Goal: Navigation & Orientation: Find specific page/section

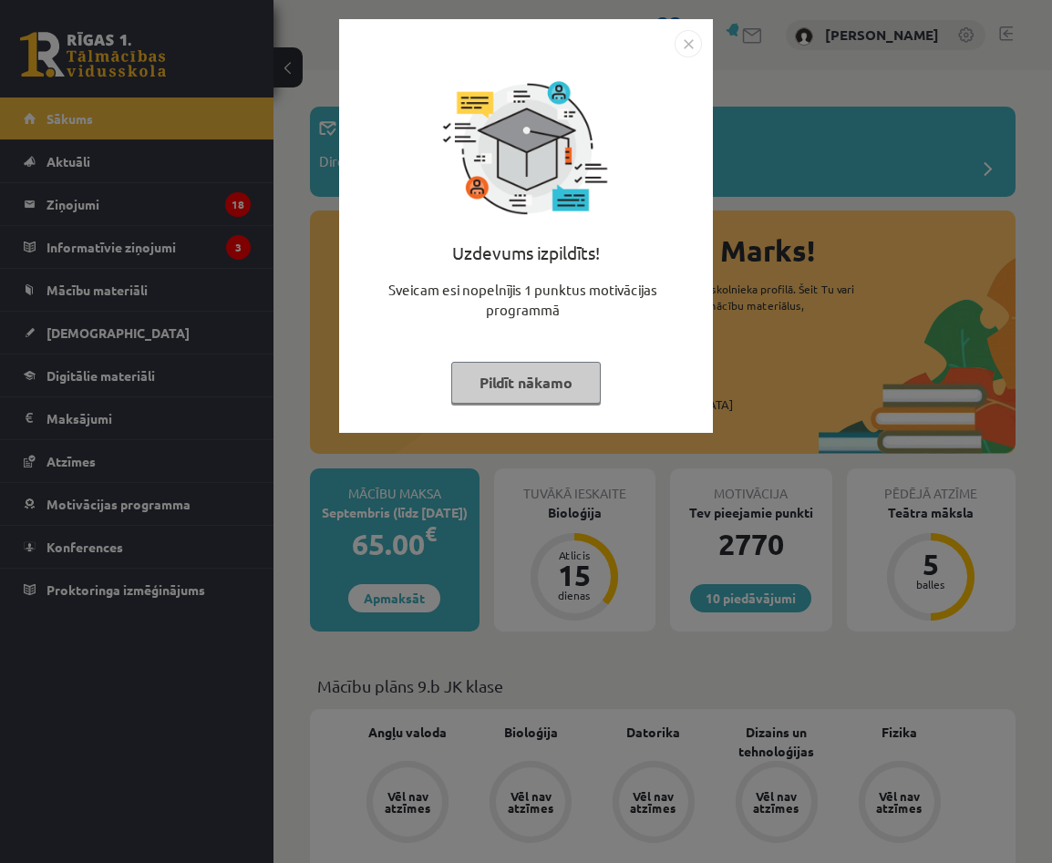
click at [684, 40] on img "Close" at bounding box center [687, 43] width 27 height 27
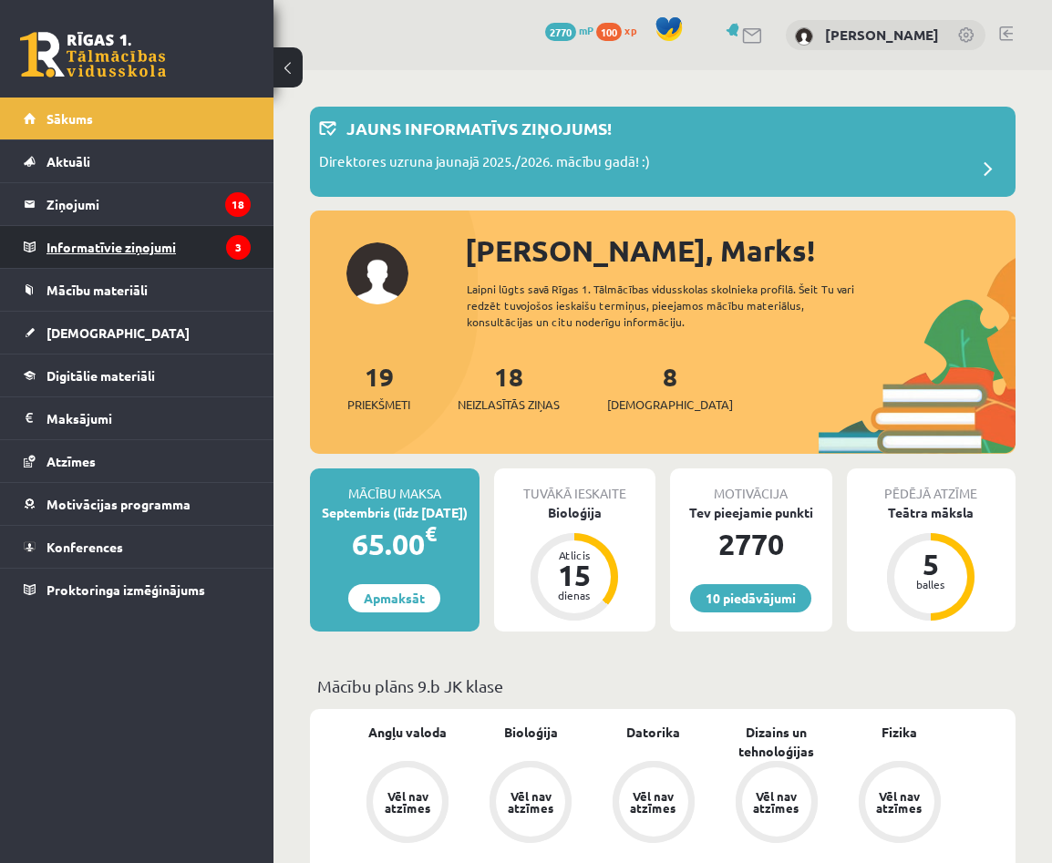
click at [107, 248] on legend "Informatīvie ziņojumi 3" at bounding box center [148, 247] width 204 height 42
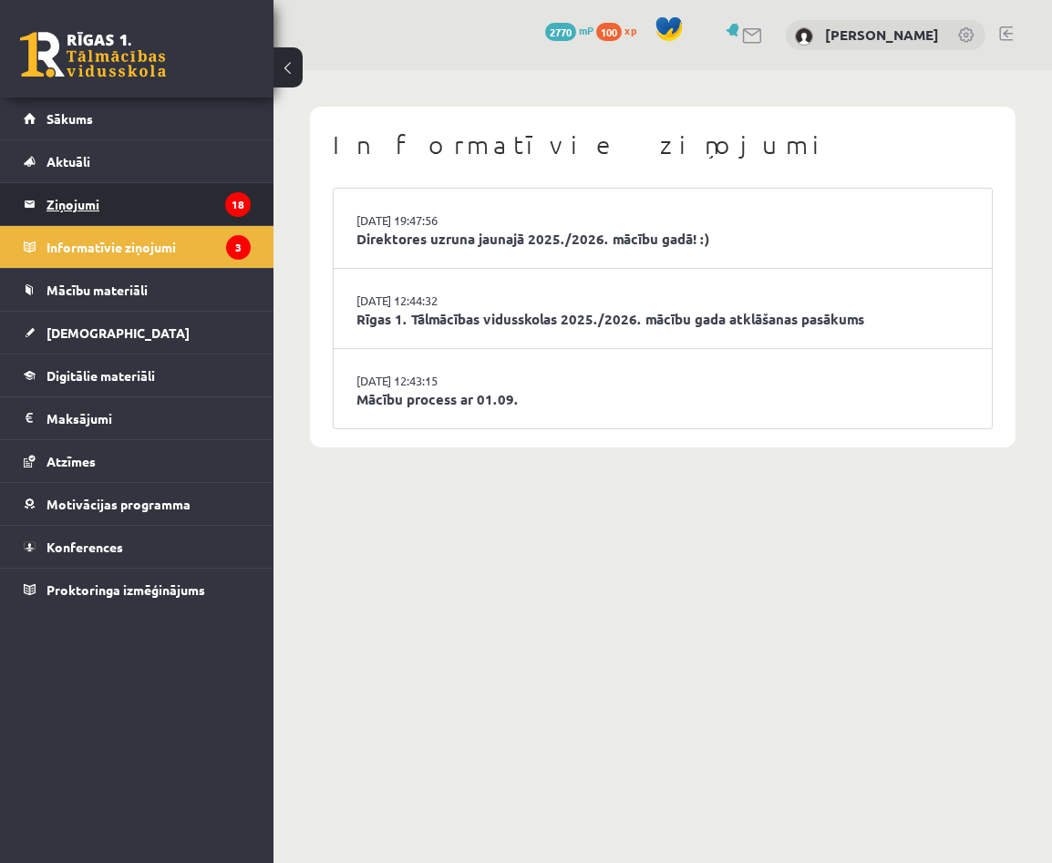
click at [118, 200] on legend "Ziņojumi 18" at bounding box center [148, 204] width 204 height 42
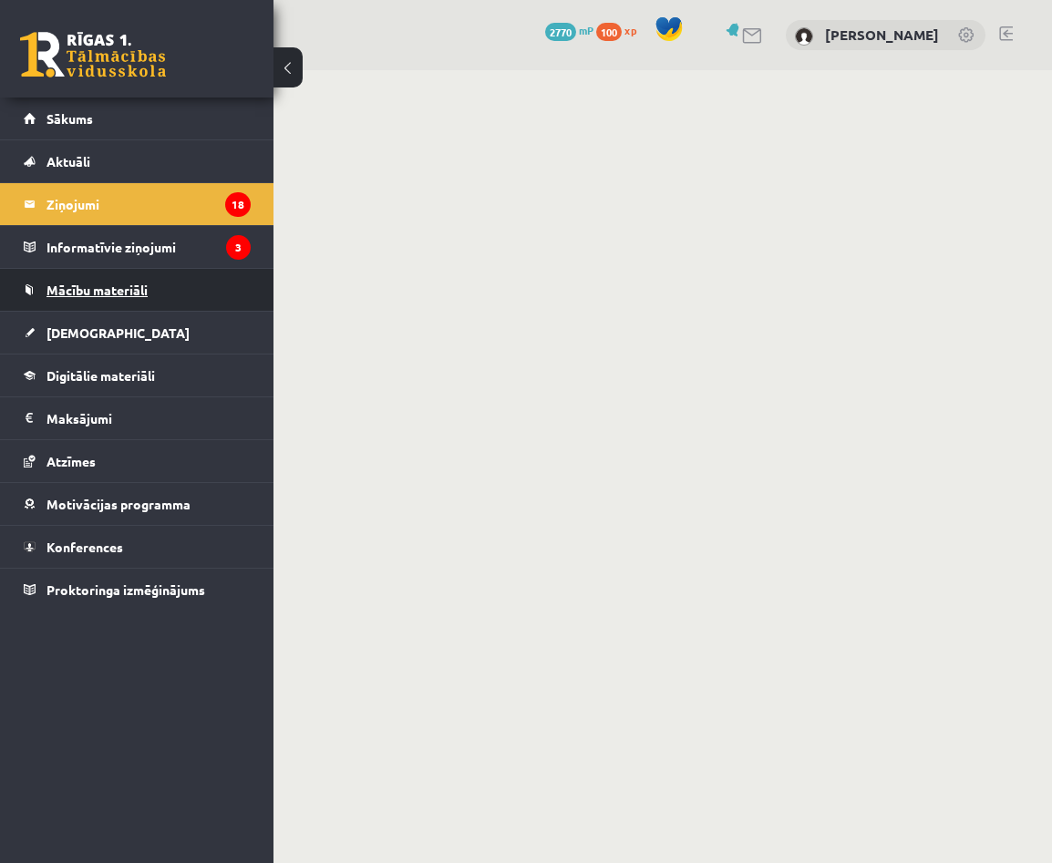
click at [96, 292] on span "Mācību materiāli" at bounding box center [96, 290] width 101 height 16
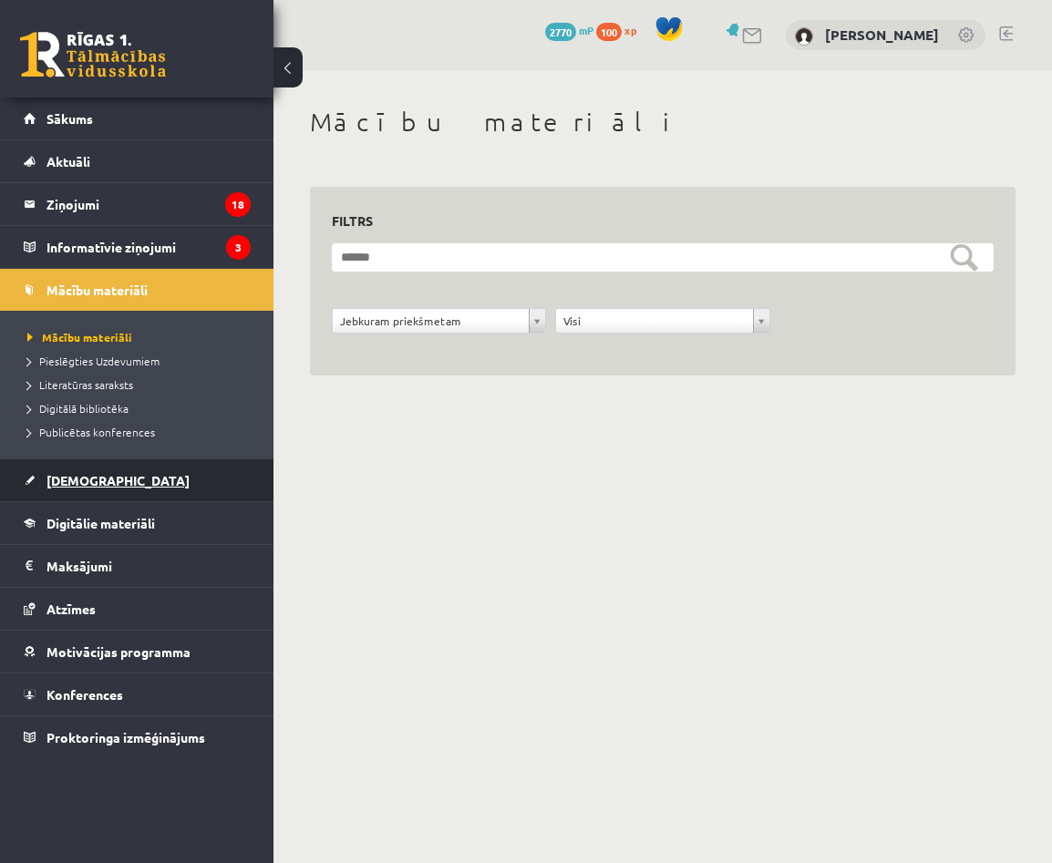
click at [79, 490] on link "[DEMOGRAPHIC_DATA]" at bounding box center [137, 480] width 227 height 42
